Goal: Task Accomplishment & Management: Use online tool/utility

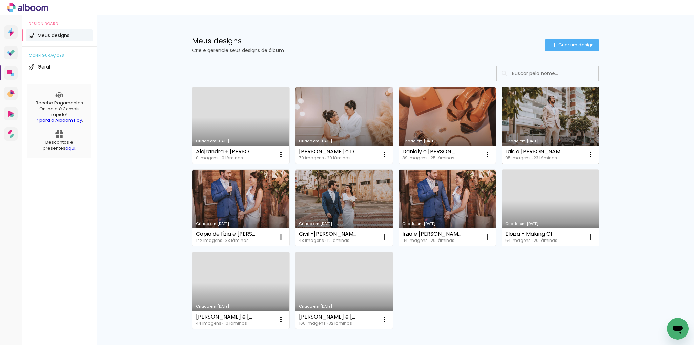
click at [538, 116] on link "Criado em [DATE]" at bounding box center [550, 125] width 97 height 77
click at [537, 117] on link "Criado em [DATE]" at bounding box center [550, 125] width 97 height 77
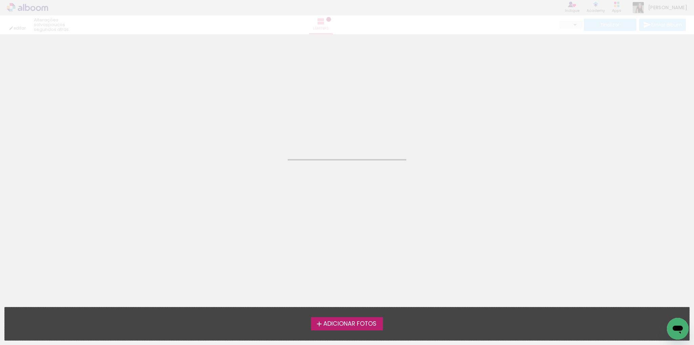
click at [537, 117] on neon-animated-pages "Confirmar Cancelar" at bounding box center [347, 189] width 694 height 310
